Goal: Check status: Check status

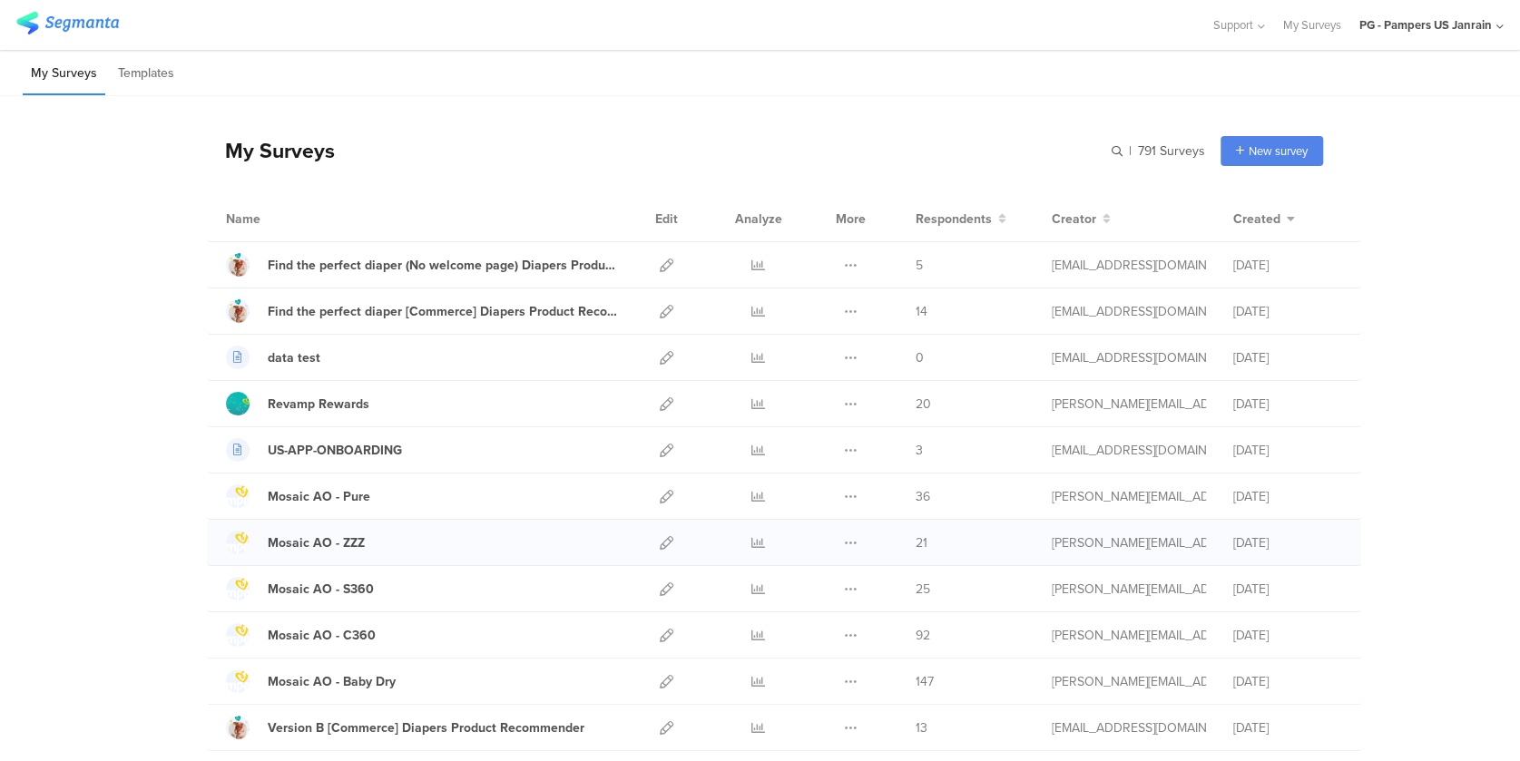
scroll to position [190, 0]
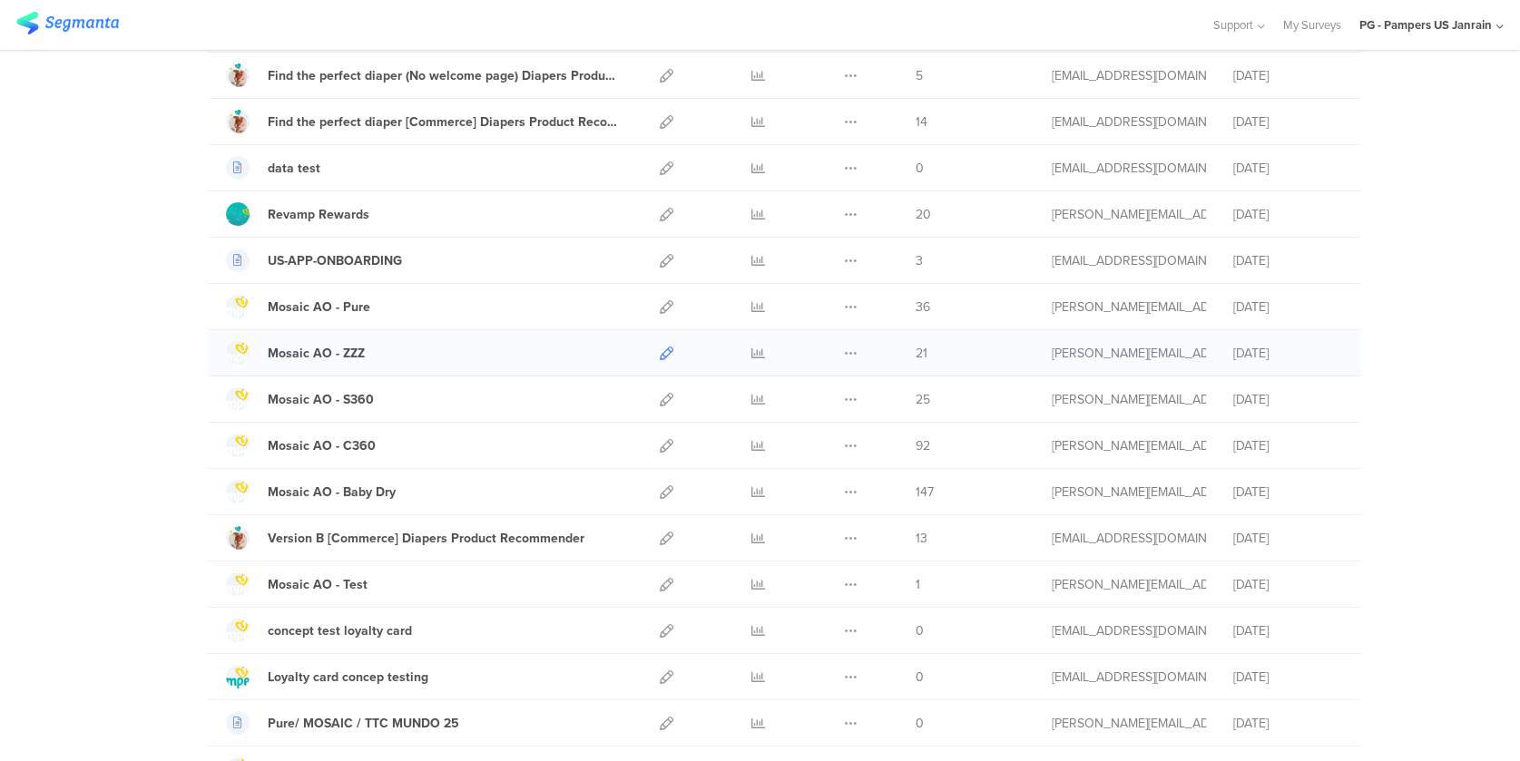
click at [660, 347] on icon at bounding box center [667, 354] width 14 height 14
click at [340, 355] on div "Mosaic AO - ZZZ" at bounding box center [316, 353] width 97 height 19
click at [751, 350] on icon at bounding box center [758, 354] width 14 height 14
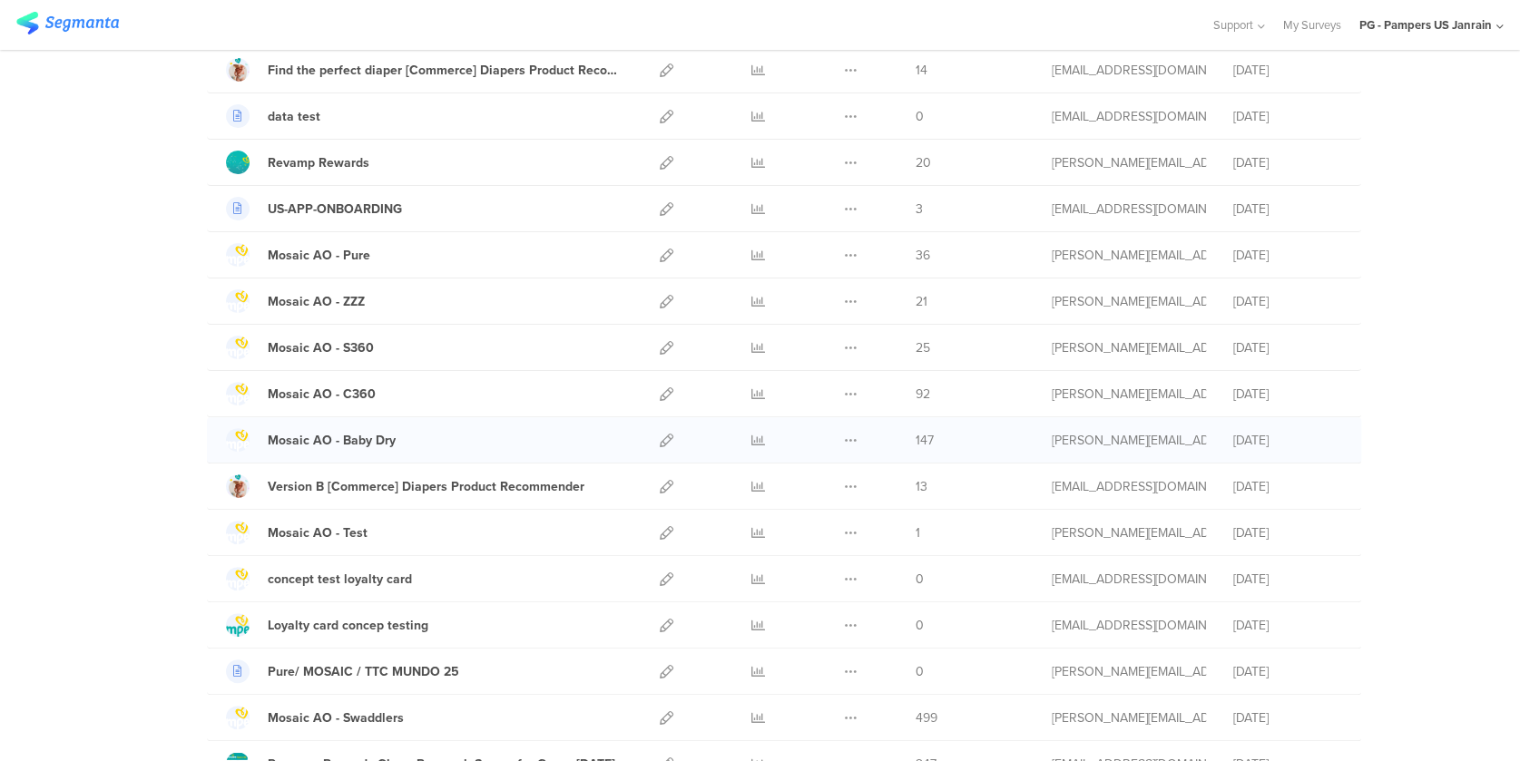
scroll to position [244, 0]
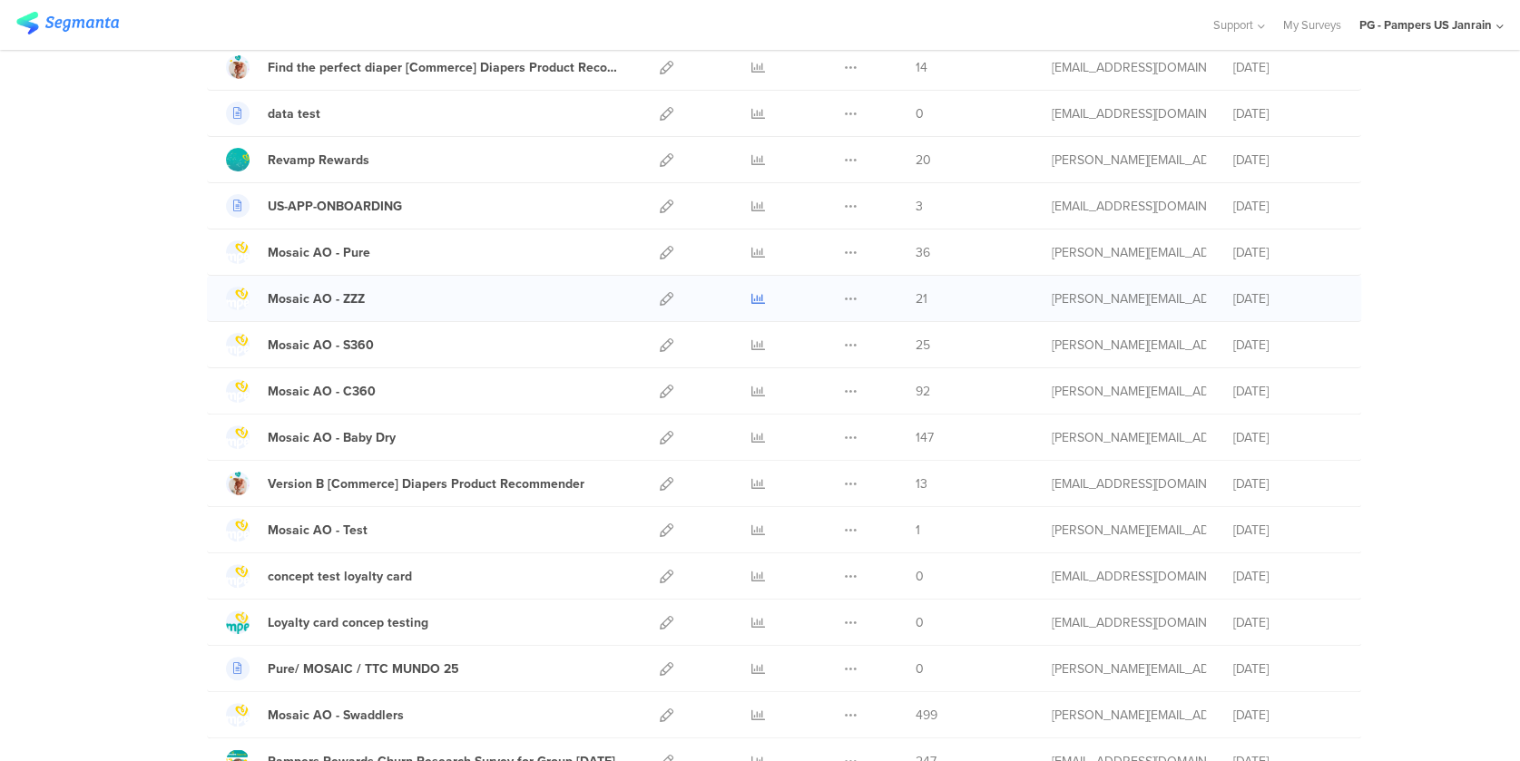
click at [751, 297] on icon at bounding box center [758, 299] width 14 height 14
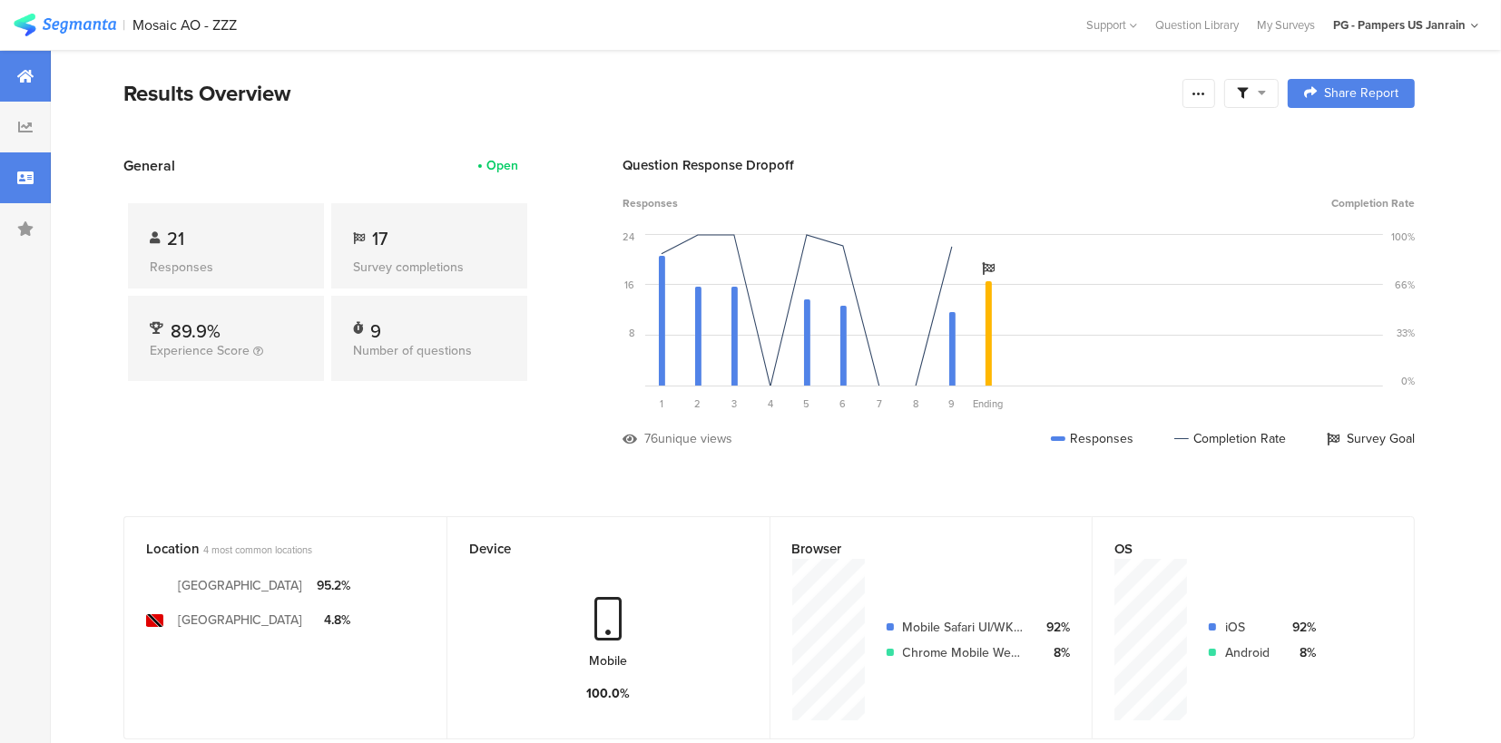
click at [24, 182] on icon at bounding box center [25, 178] width 16 height 15
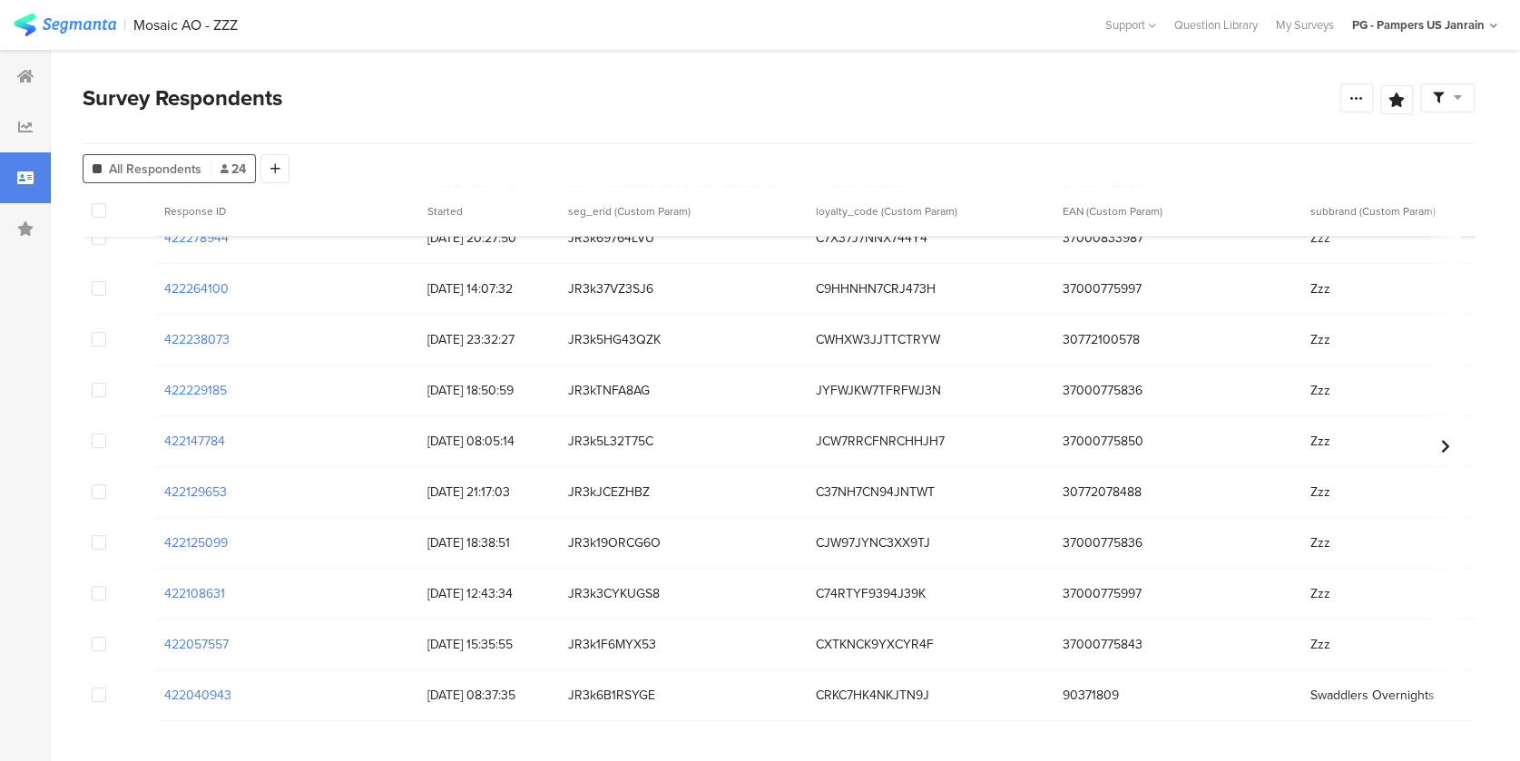
scroll to position [772, 0]
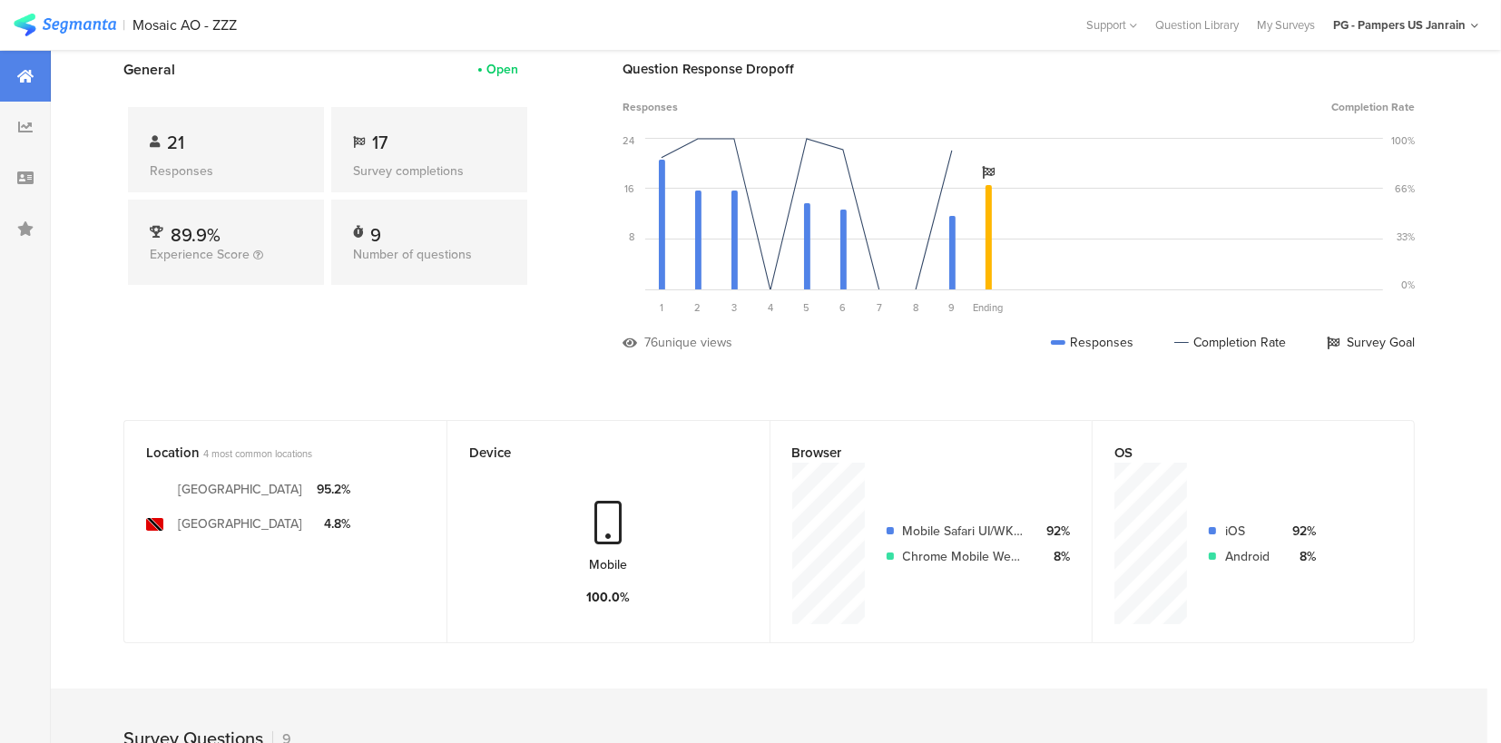
scroll to position [89, 0]
